Goal: Information Seeking & Learning: Learn about a topic

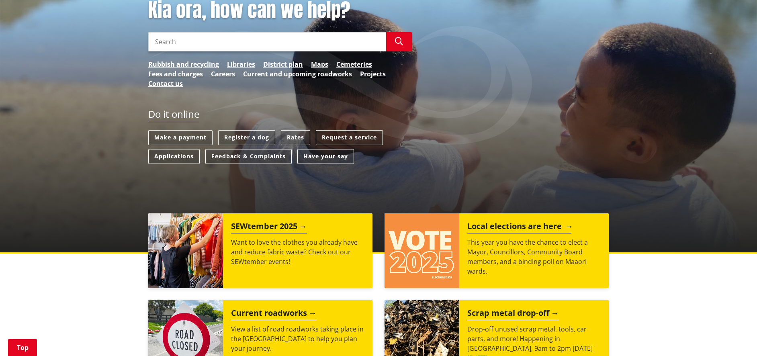
scroll to position [293, 0]
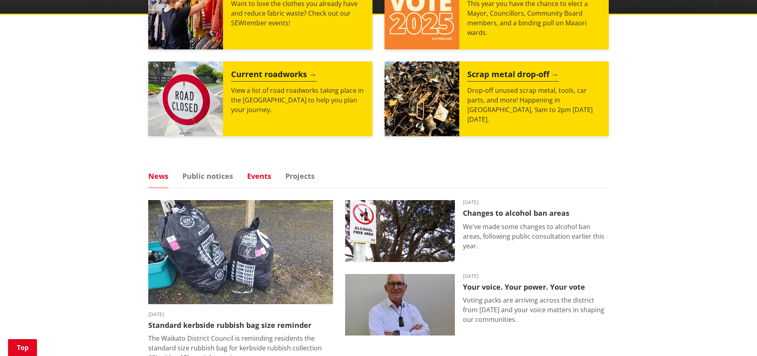
click at [254, 174] on link "Events" at bounding box center [259, 175] width 24 height 7
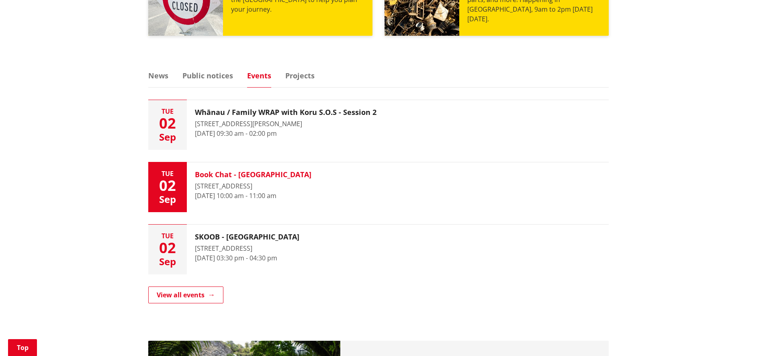
scroll to position [480, 0]
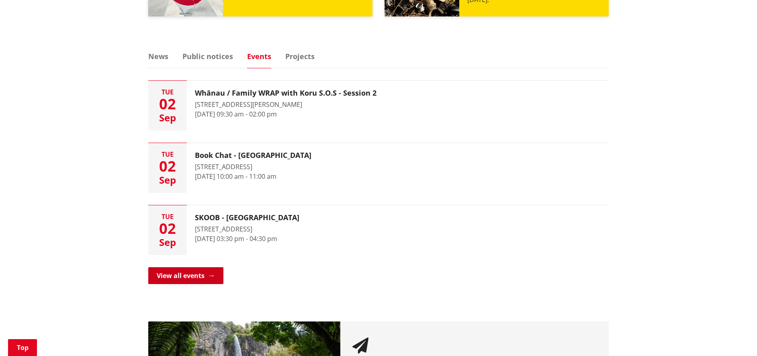
click at [220, 272] on link "View all events" at bounding box center [185, 275] width 75 height 17
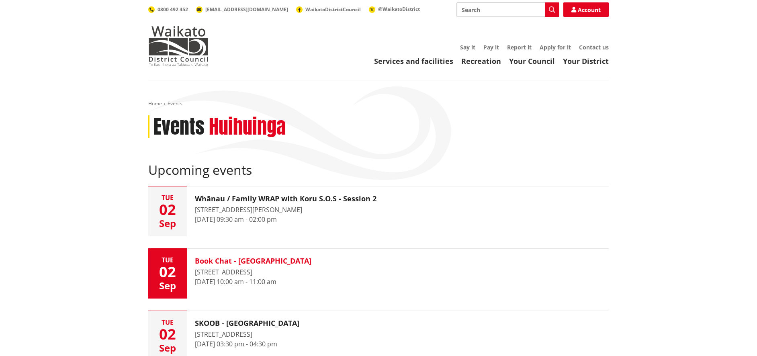
scroll to position [363, 0]
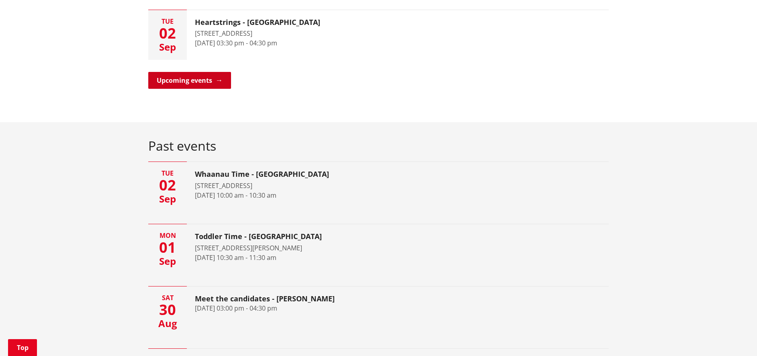
click at [205, 76] on link "Upcoming events" at bounding box center [189, 80] width 83 height 17
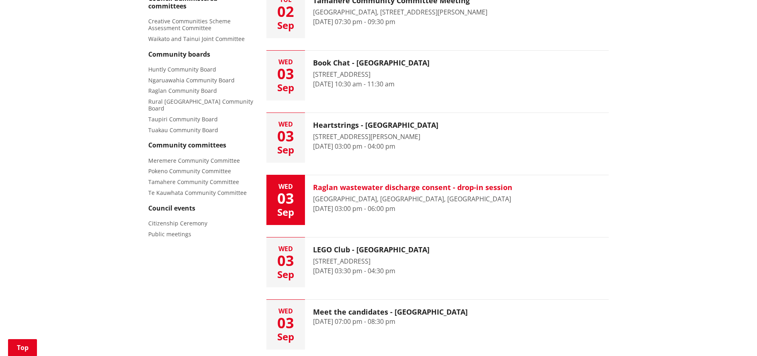
scroll to position [362, 0]
click at [478, 183] on h3 "Raglan wastewater discharge consent - drop-in session" at bounding box center [412, 186] width 199 height 9
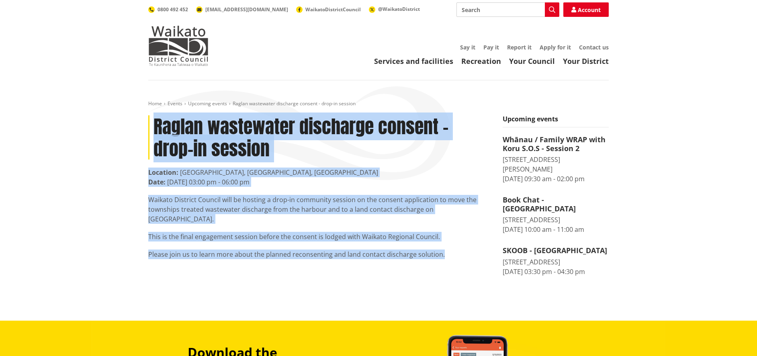
drag, startPoint x: 154, startPoint y: 124, endPoint x: 472, endPoint y: 261, distance: 345.8
click at [472, 261] on div "Raglan wastewater discharge consent - drop-in session Location: Raglan Library,…" at bounding box center [319, 199] width 354 height 168
copy article "Raglan wastewater discharge consent - drop-in session Location: Raglan Library,…"
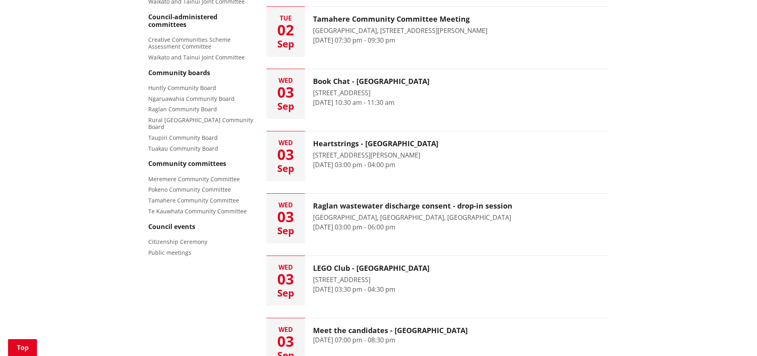
scroll to position [341, 0]
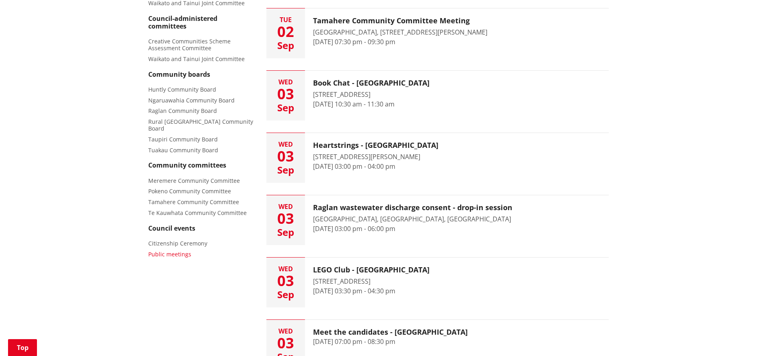
click at [166, 250] on span "Public meetings" at bounding box center [169, 254] width 43 height 8
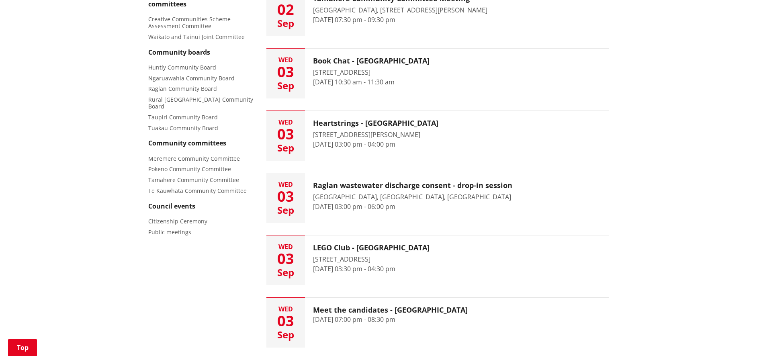
scroll to position [386, 0]
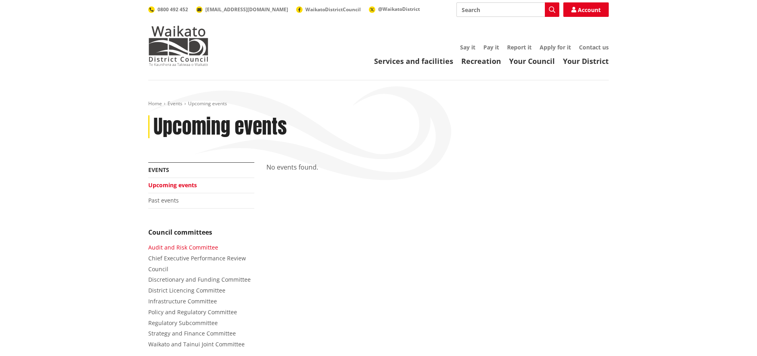
click at [198, 247] on span "Audit and Risk Committee" at bounding box center [183, 247] width 70 height 8
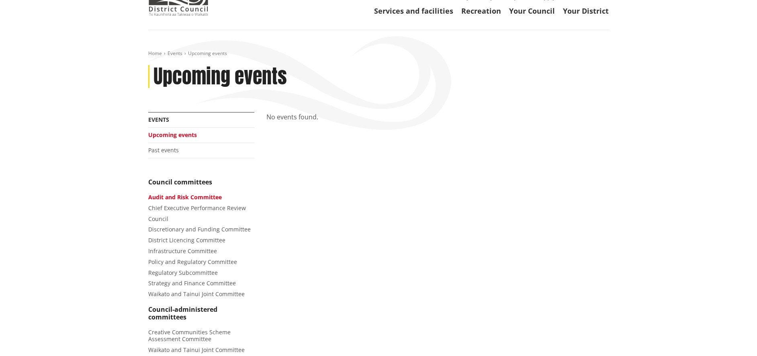
scroll to position [60, 0]
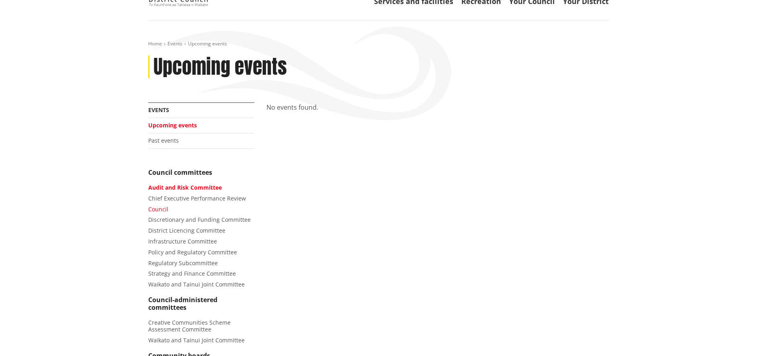
click at [165, 211] on span "Council" at bounding box center [158, 209] width 20 height 8
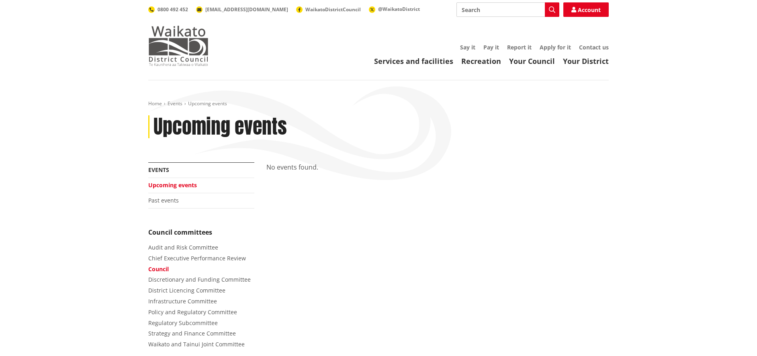
click at [205, 53] on img at bounding box center [178, 46] width 60 height 40
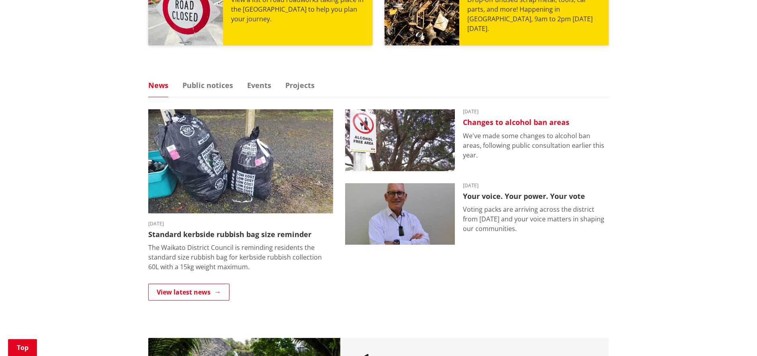
scroll to position [453, 0]
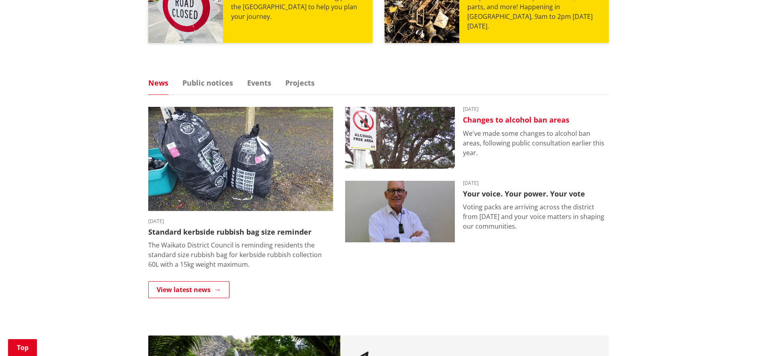
click at [480, 136] on p "We've made some changes to alcohol ban areas, following public consultation ear…" at bounding box center [536, 143] width 146 height 29
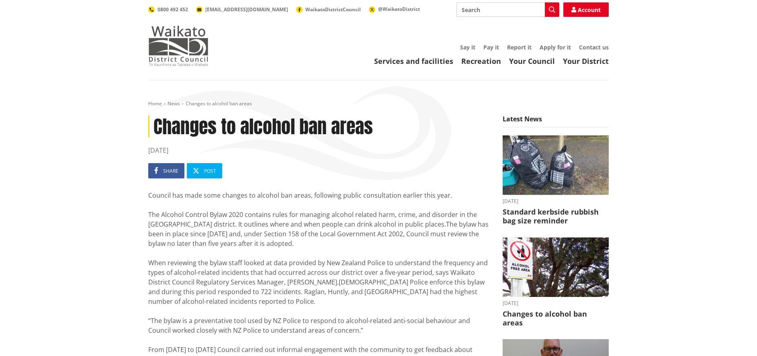
click at [163, 45] on img at bounding box center [178, 46] width 60 height 40
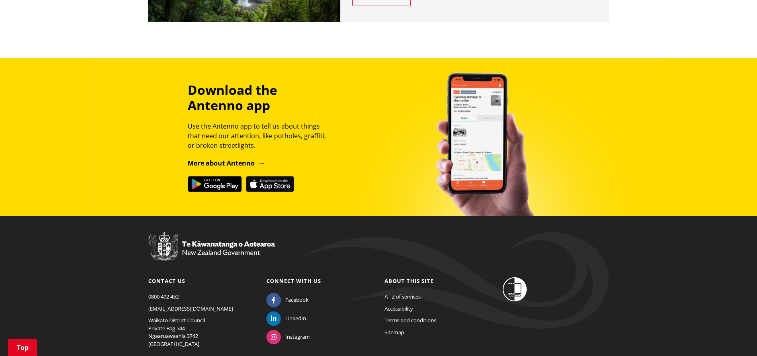
scroll to position [930, 0]
